Goal: Task Accomplishment & Management: Complete application form

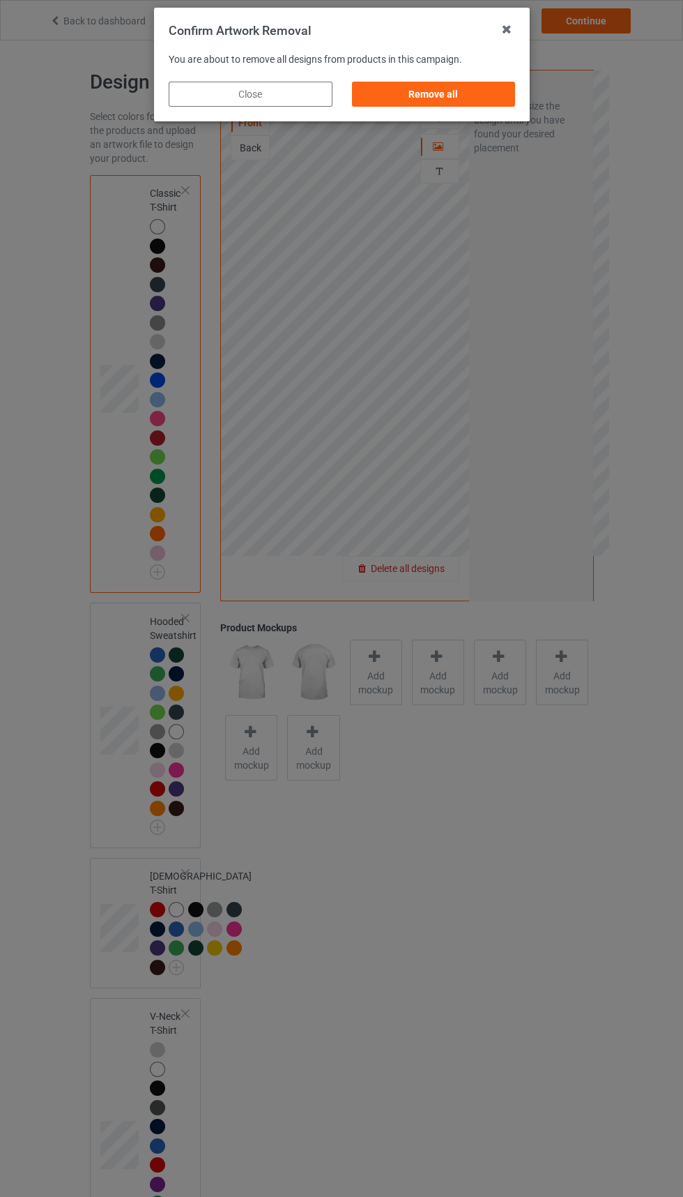
click at [437, 94] on div "Remove all" at bounding box center [434, 94] width 164 height 25
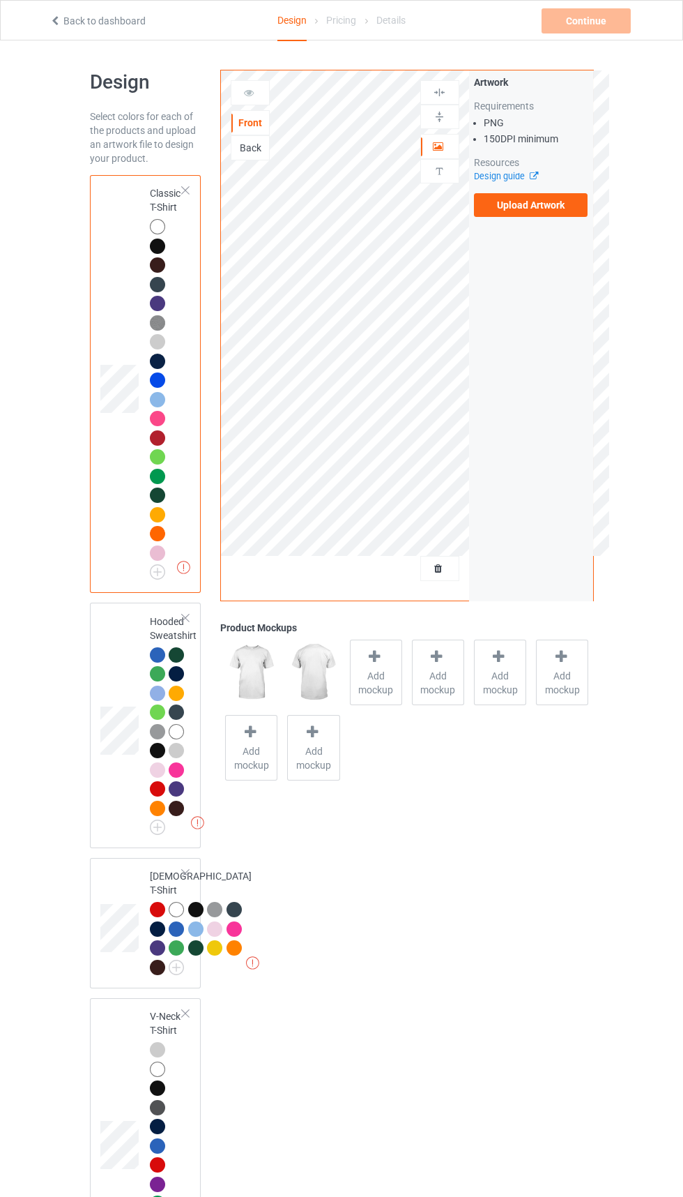
click at [534, 204] on label "Upload Artwork" at bounding box center [531, 205] width 114 height 24
click at [0, 0] on input "Upload Artwork" at bounding box center [0, 0] width 0 height 0
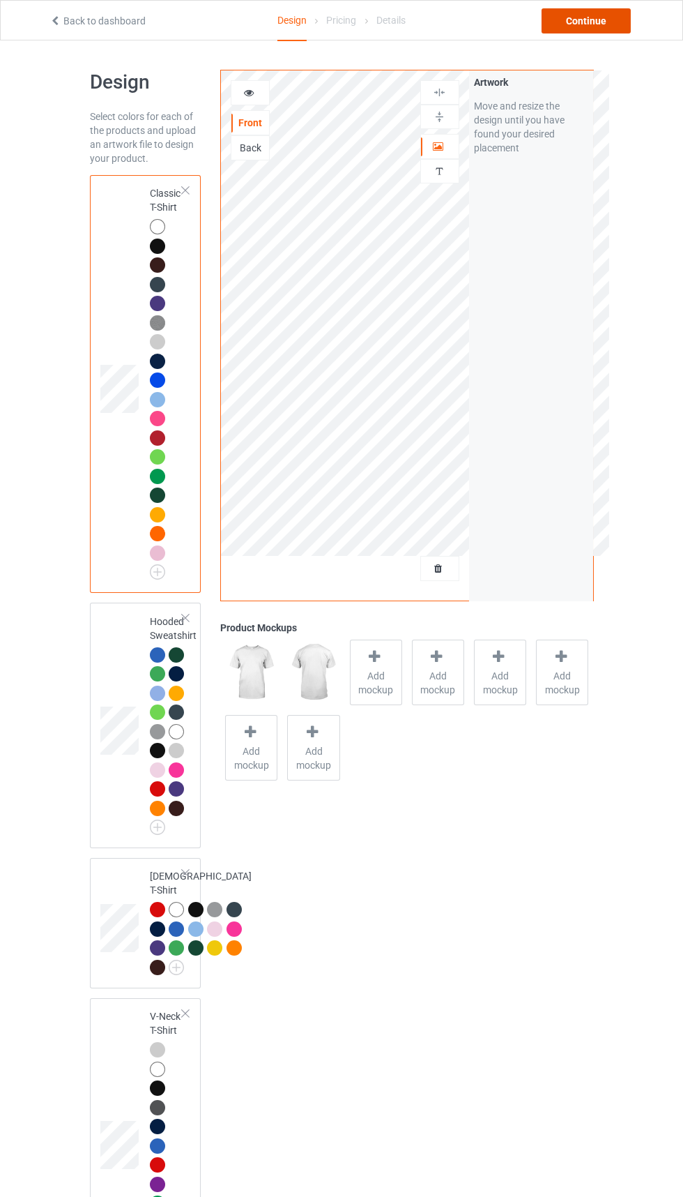
click at [582, 28] on div "Continue" at bounding box center [586, 20] width 89 height 25
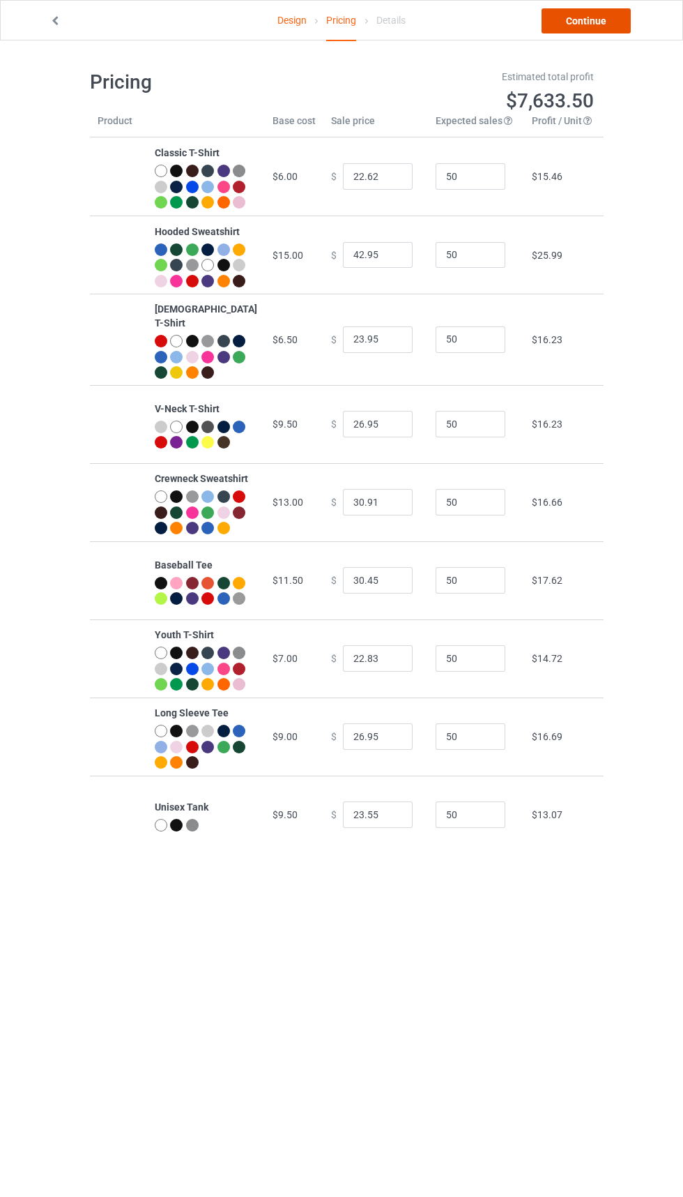
click at [575, 28] on link "Continue" at bounding box center [586, 20] width 89 height 25
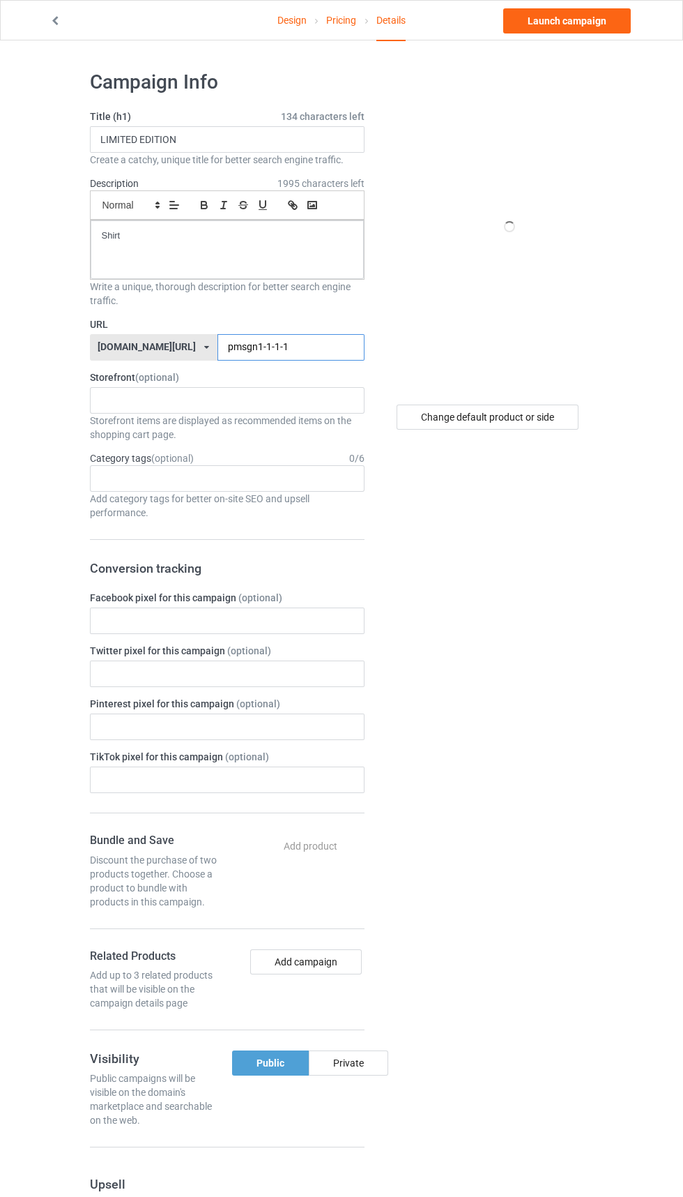
click at [306, 347] on input "pmsgn1-1-1-1" at bounding box center [291, 347] width 147 height 27
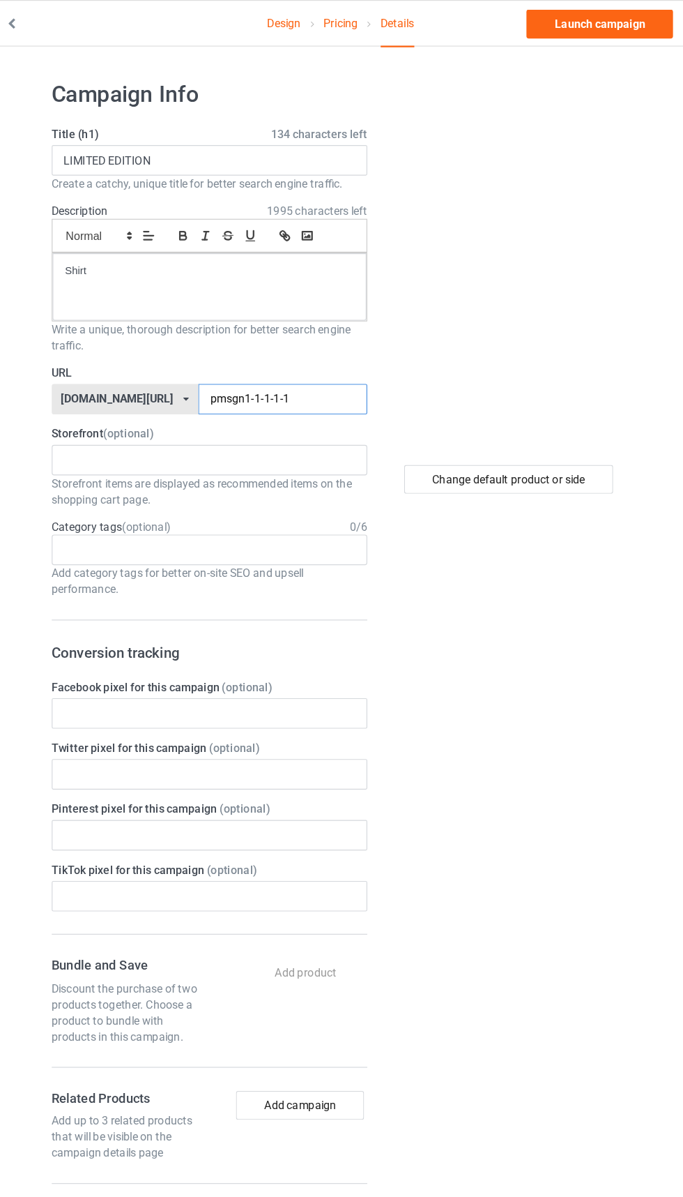
type input "pmsgn1-1-1-1-1"
click at [543, 421] on div "Change default product or side" at bounding box center [488, 417] width 182 height 25
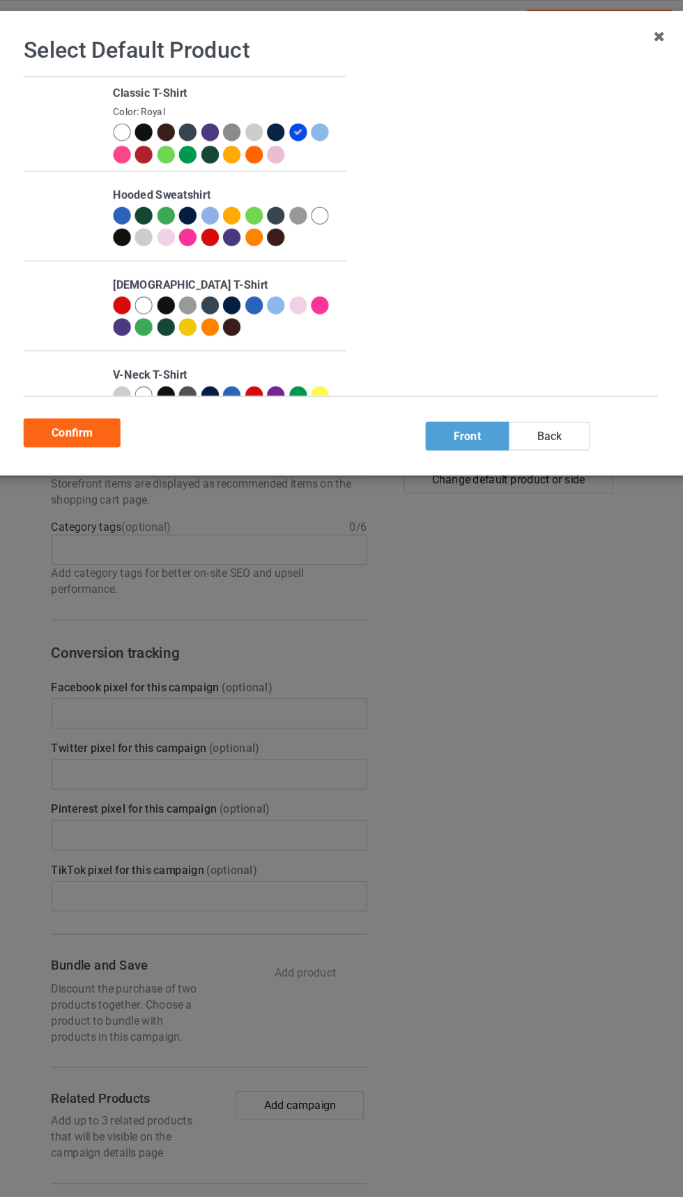
click at [148, 117] on div at bounding box center [151, 114] width 15 height 15
click at [117, 376] on div "Confirm" at bounding box center [108, 376] width 84 height 25
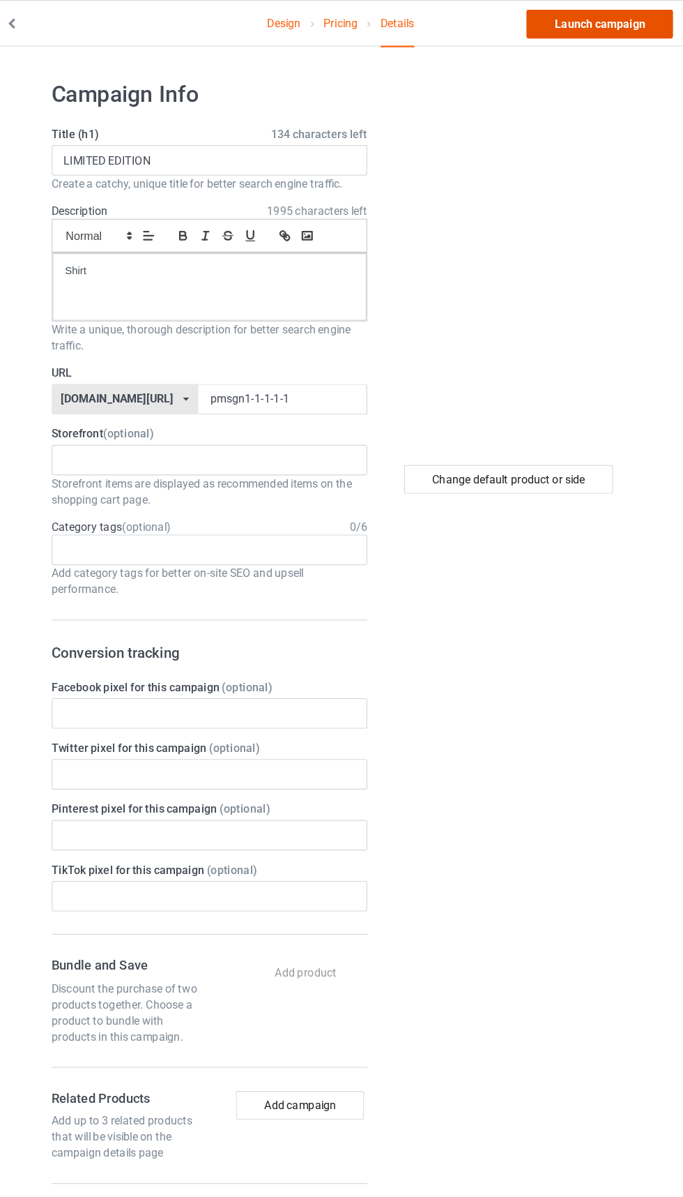
click at [564, 31] on link "Launch campaign" at bounding box center [568, 20] width 128 height 25
